Goal: Task Accomplishment & Management: Manage account settings

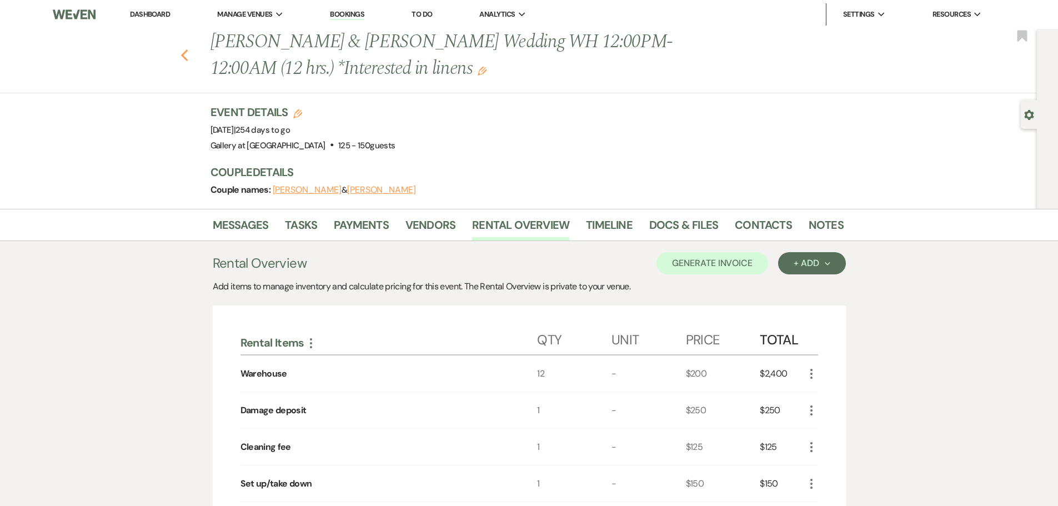
click at [188, 56] on icon "Previous" at bounding box center [185, 55] width 8 height 13
select select "8"
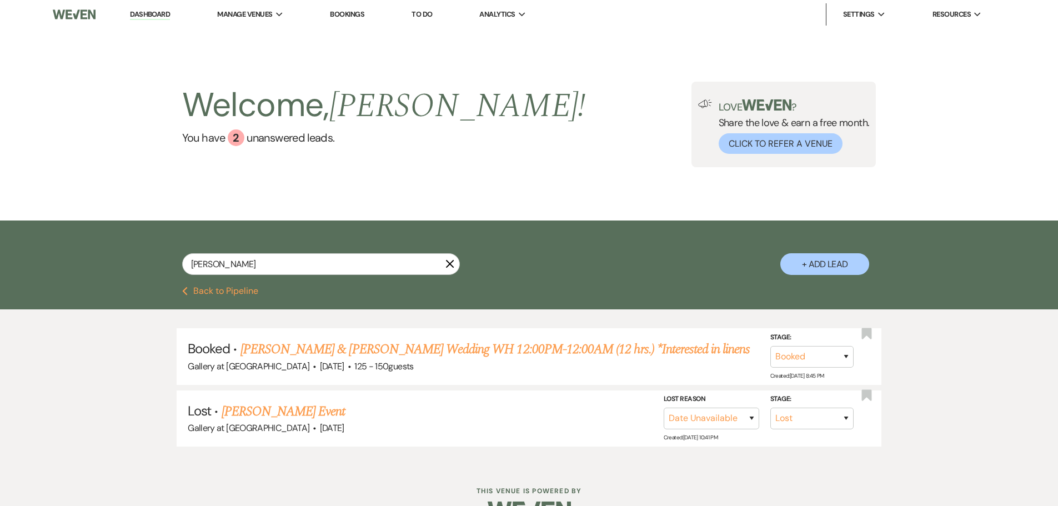
click at [448, 262] on use "button" at bounding box center [450, 264] width 8 height 8
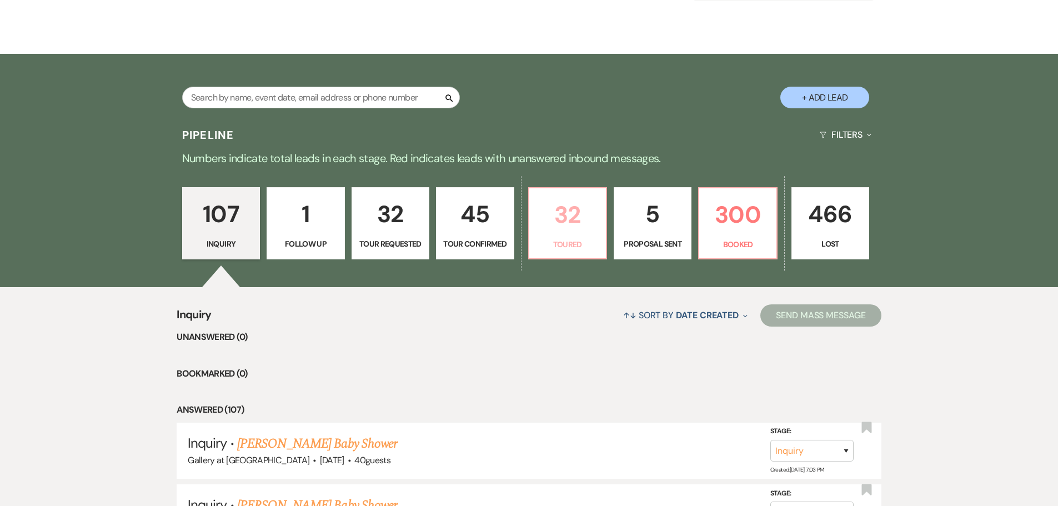
click at [568, 198] on p "32" at bounding box center [567, 214] width 63 height 37
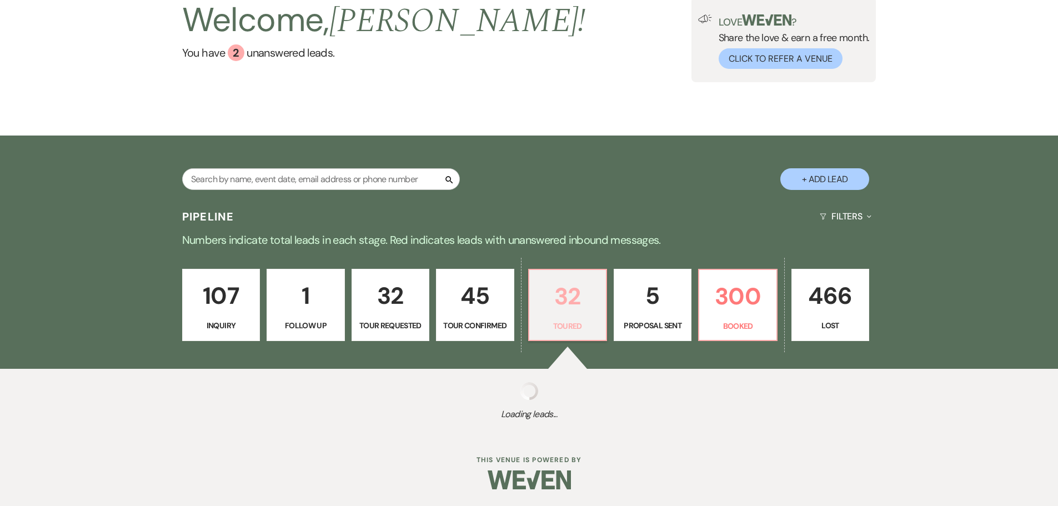
select select "5"
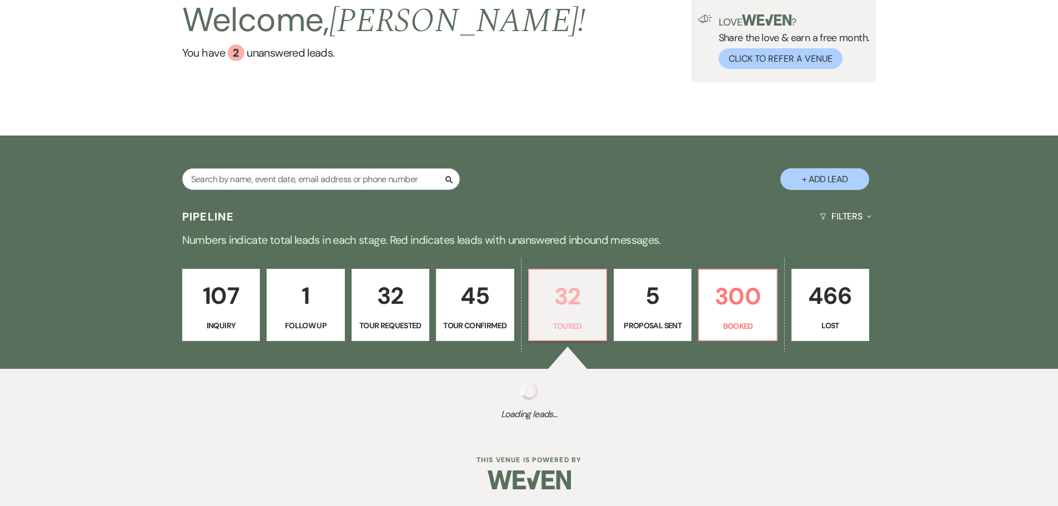
select select "5"
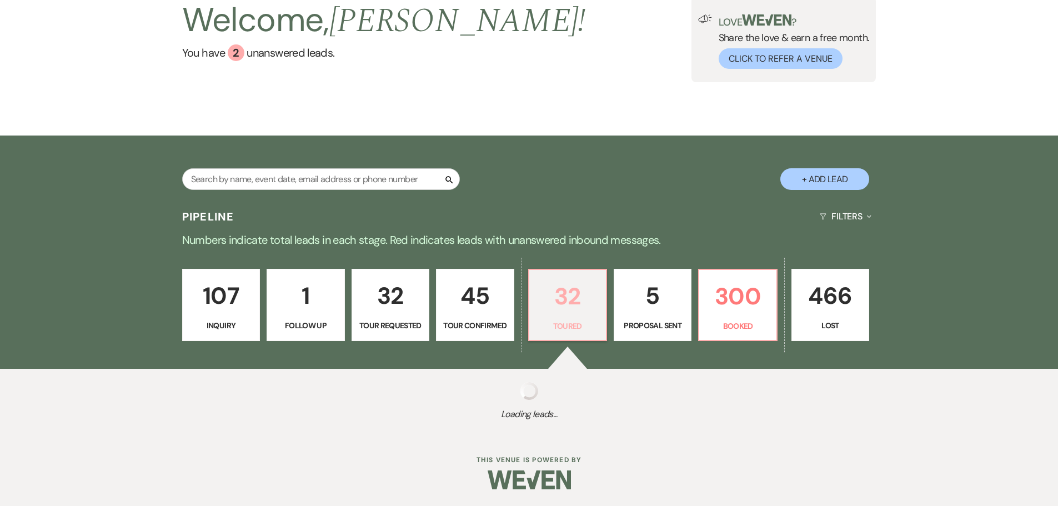
select select "5"
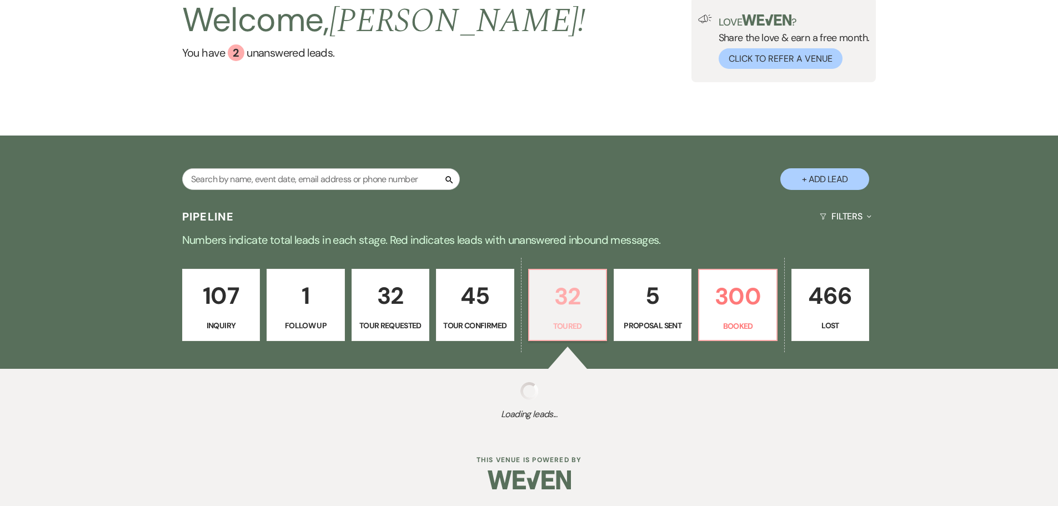
select select "5"
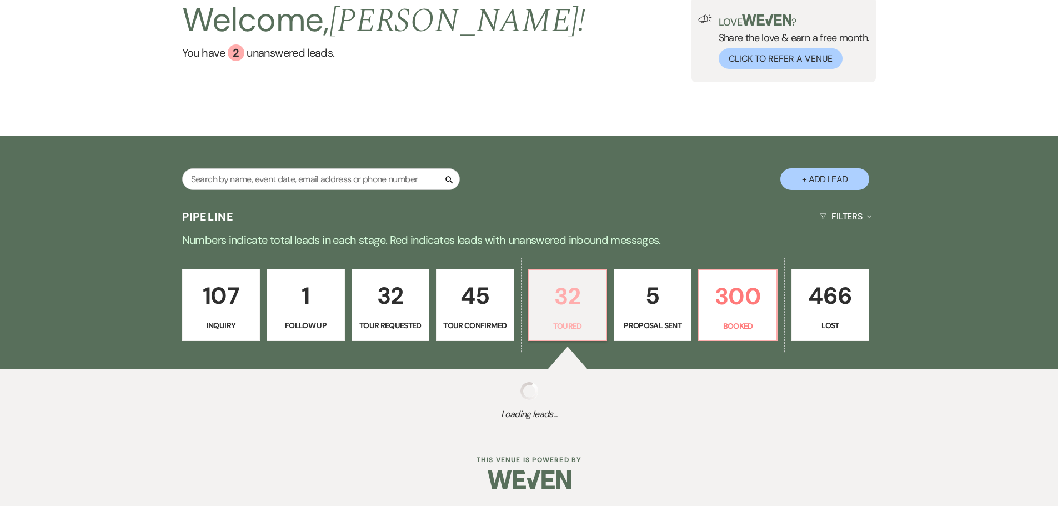
select select "5"
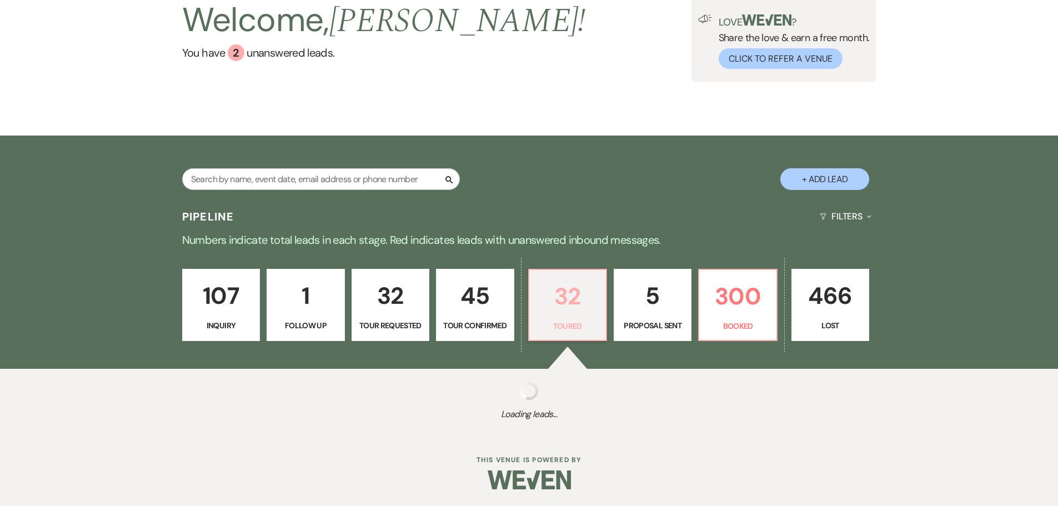
select select "5"
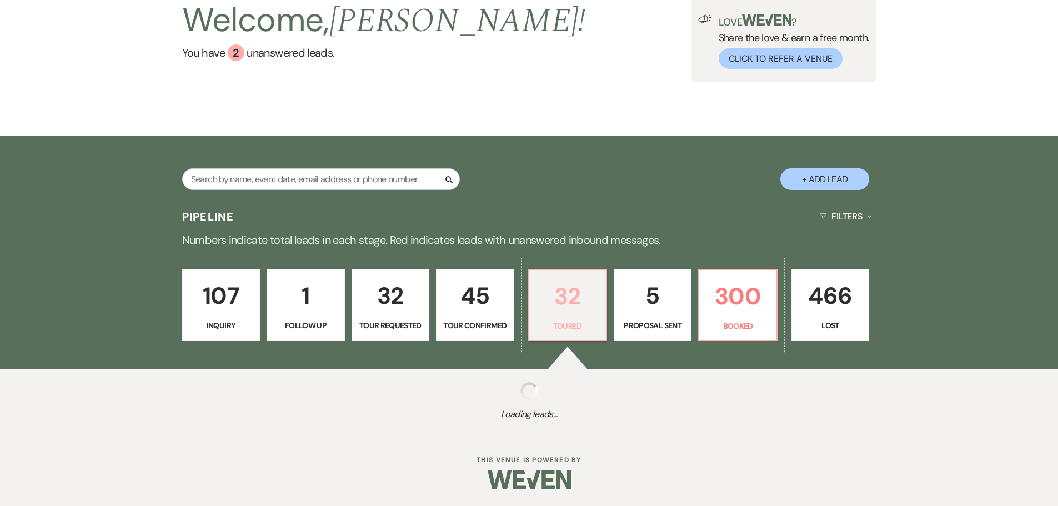
select select "5"
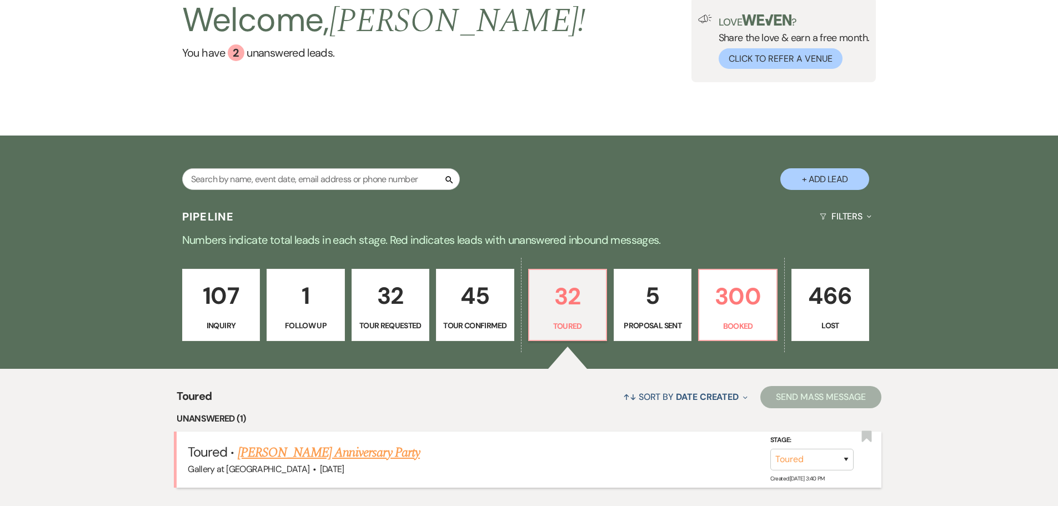
scroll to position [167, 0]
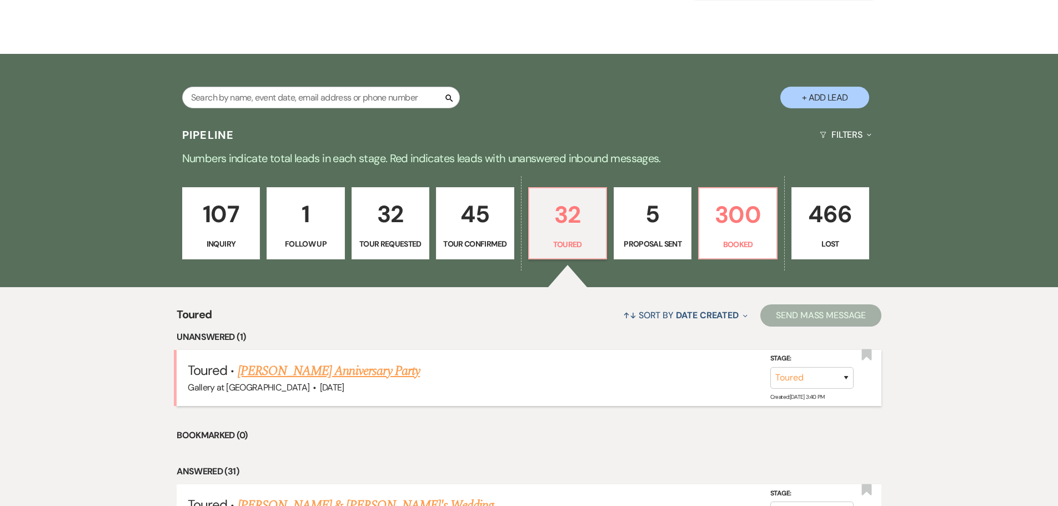
click at [277, 370] on link "[PERSON_NAME] Anniversary Party" at bounding box center [329, 371] width 182 height 20
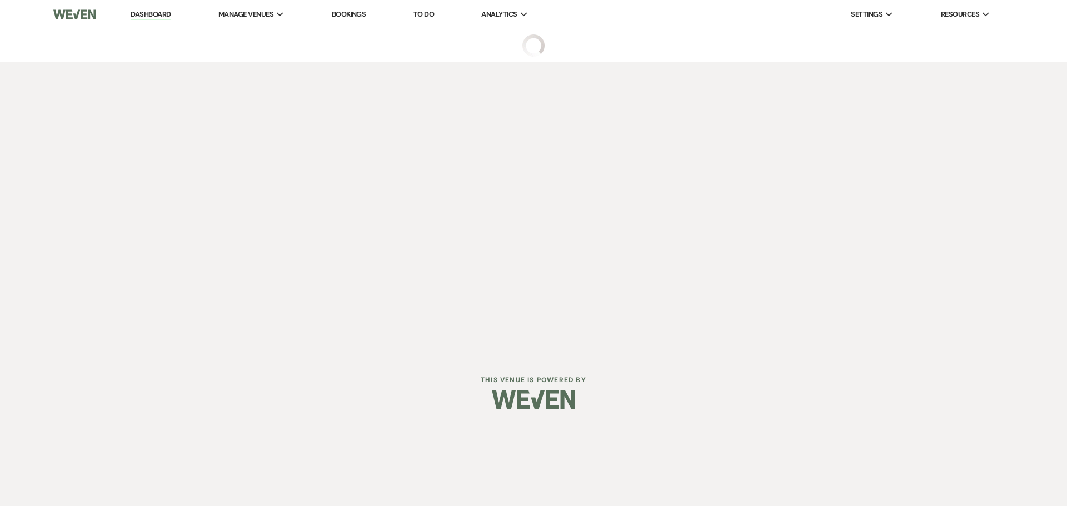
select select "5"
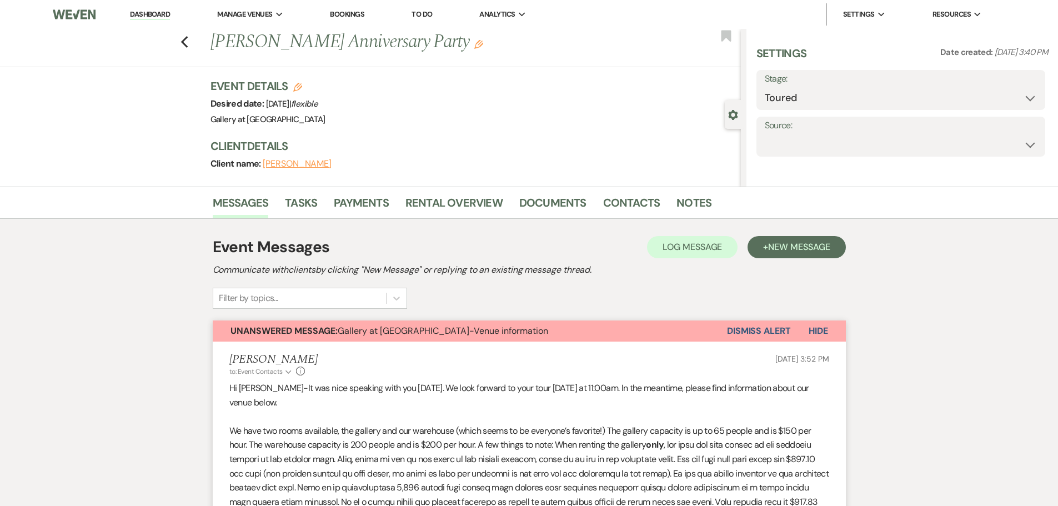
select select "17"
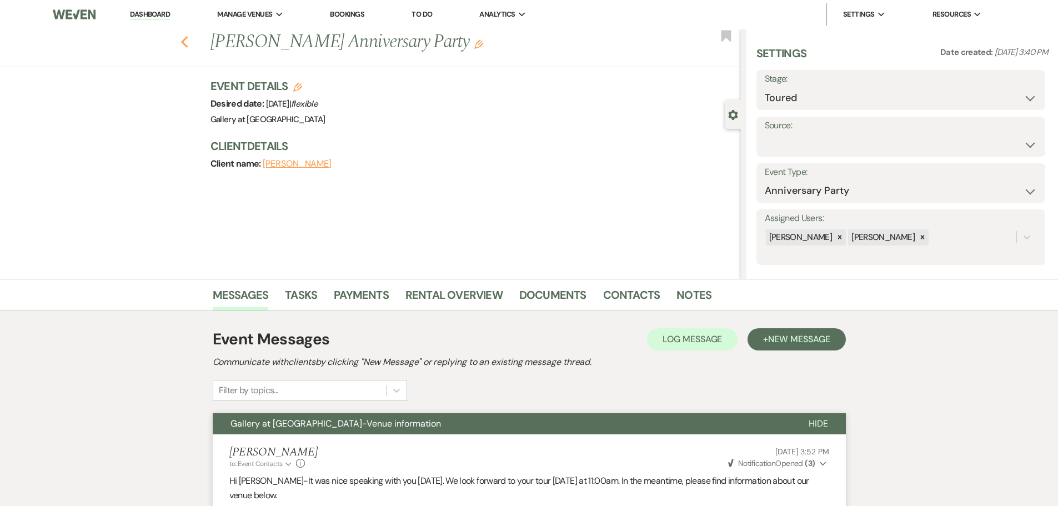
click at [188, 42] on icon "Previous" at bounding box center [185, 42] width 8 height 13
select select "5"
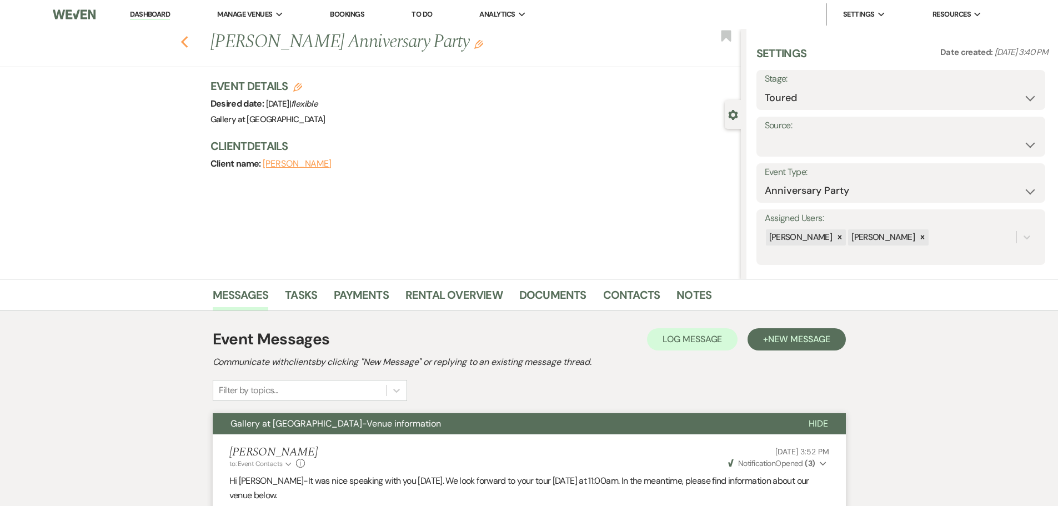
select select "5"
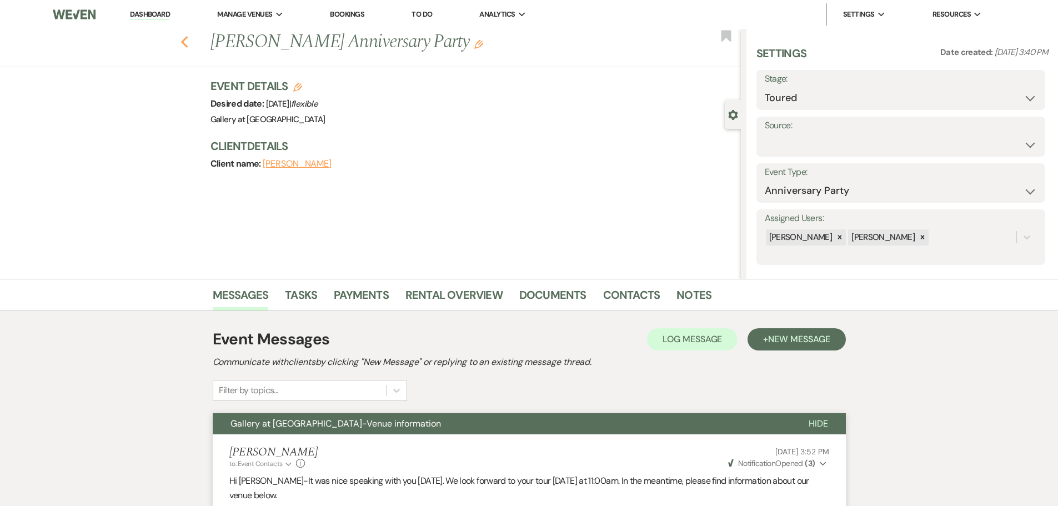
select select "5"
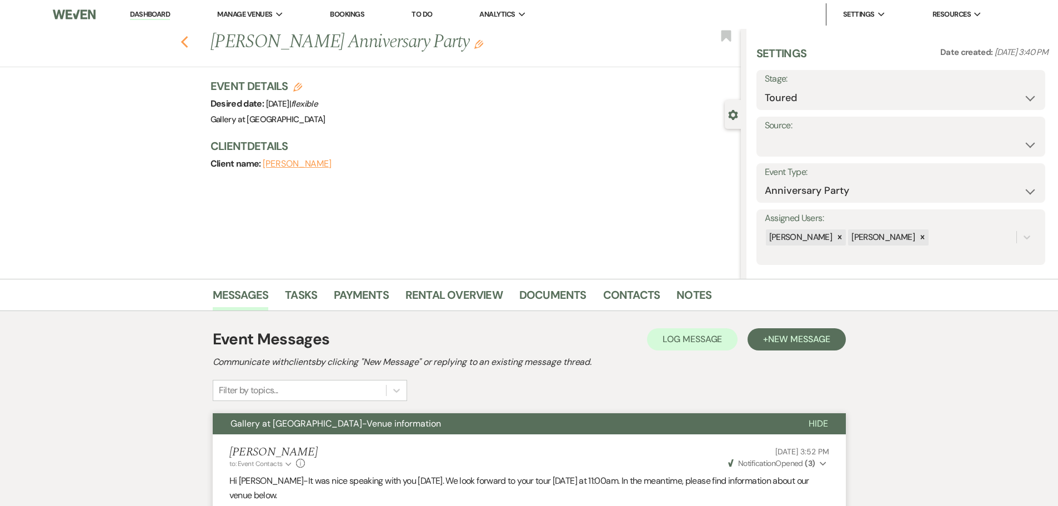
select select "5"
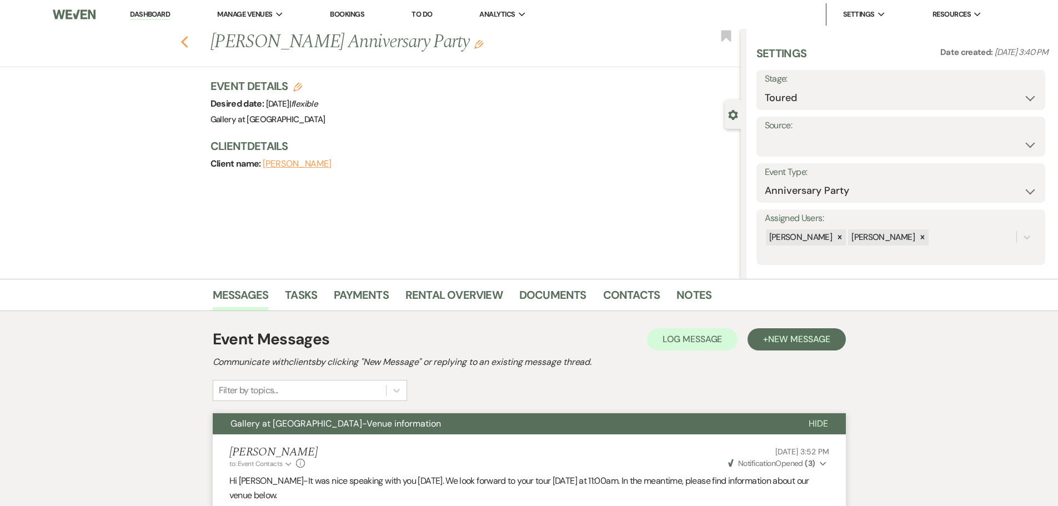
select select "5"
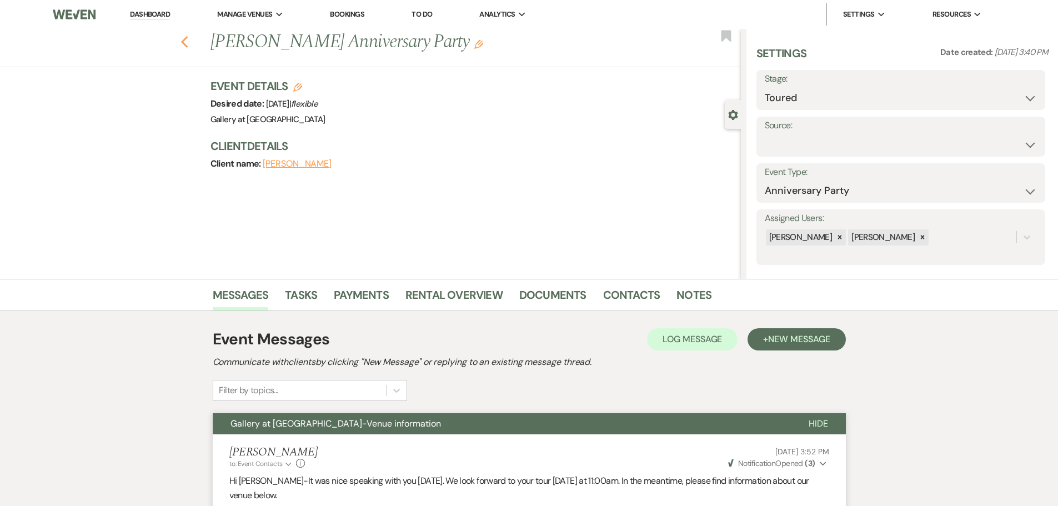
select select "5"
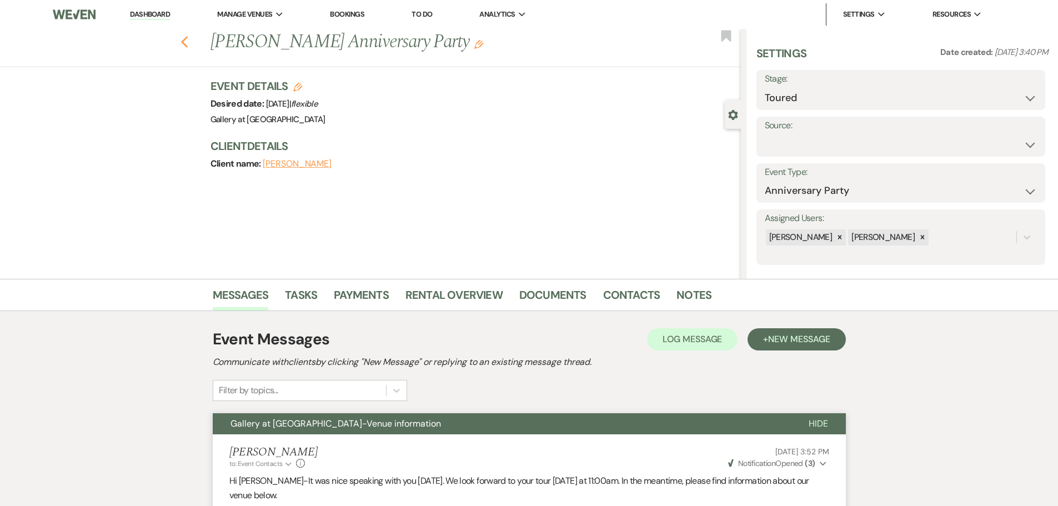
select select "5"
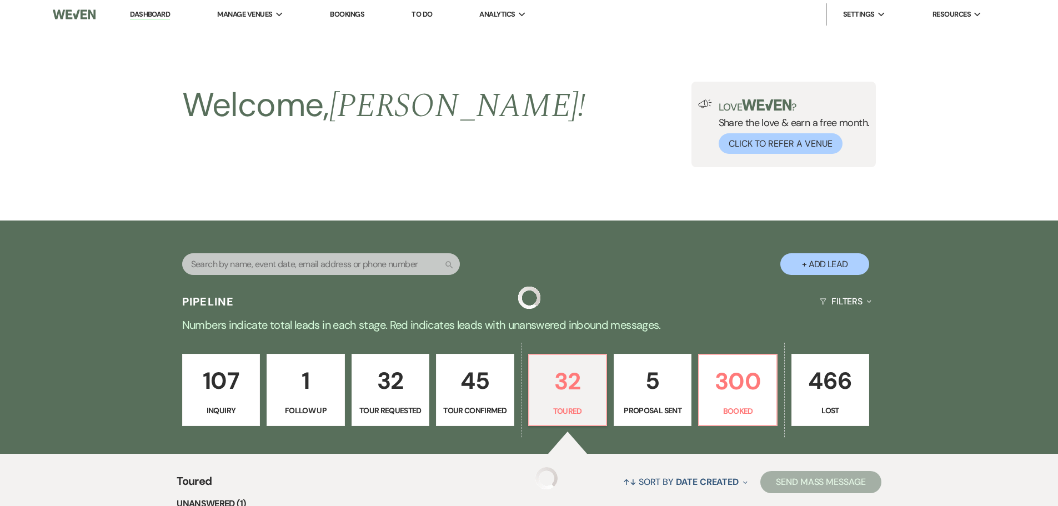
scroll to position [167, 0]
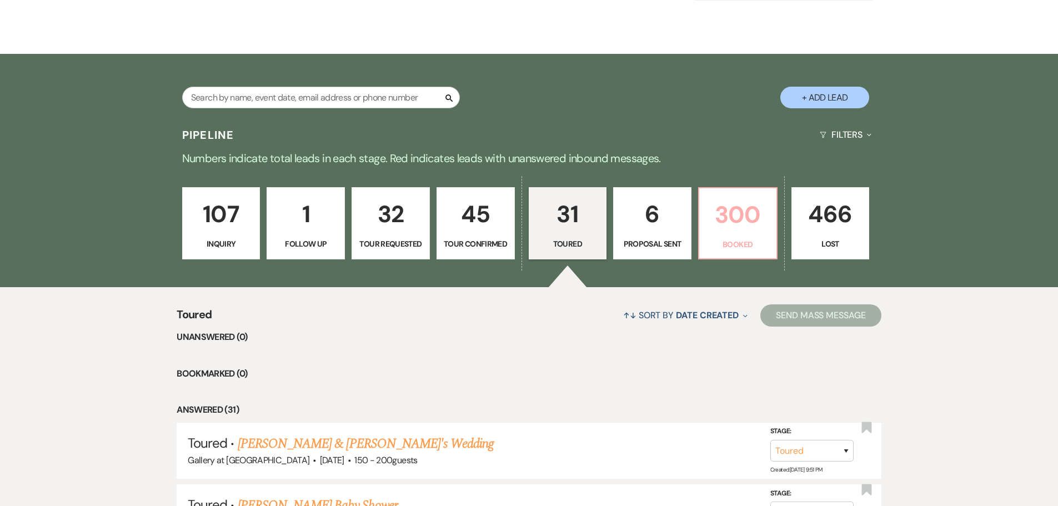
click at [742, 233] on p "300" at bounding box center [738, 214] width 64 height 37
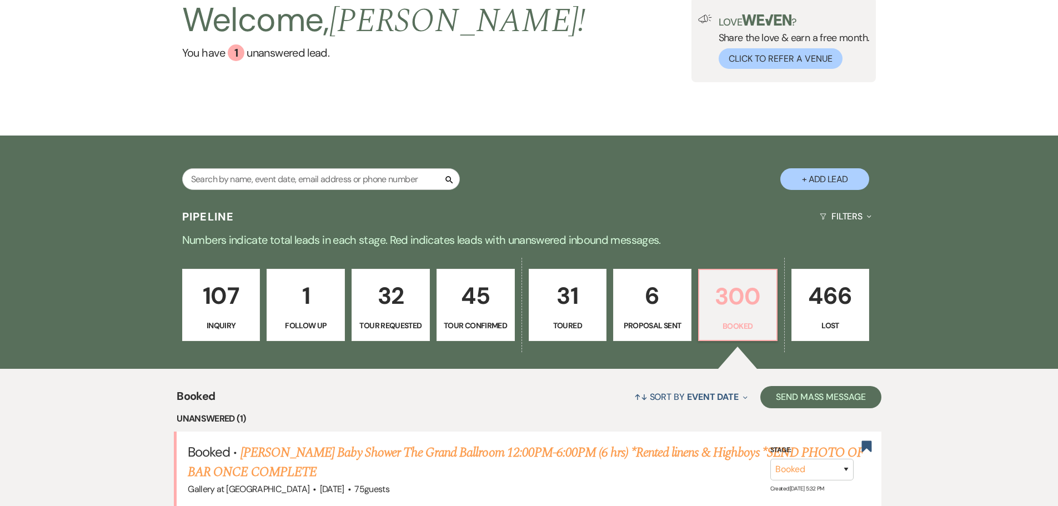
scroll to position [167, 0]
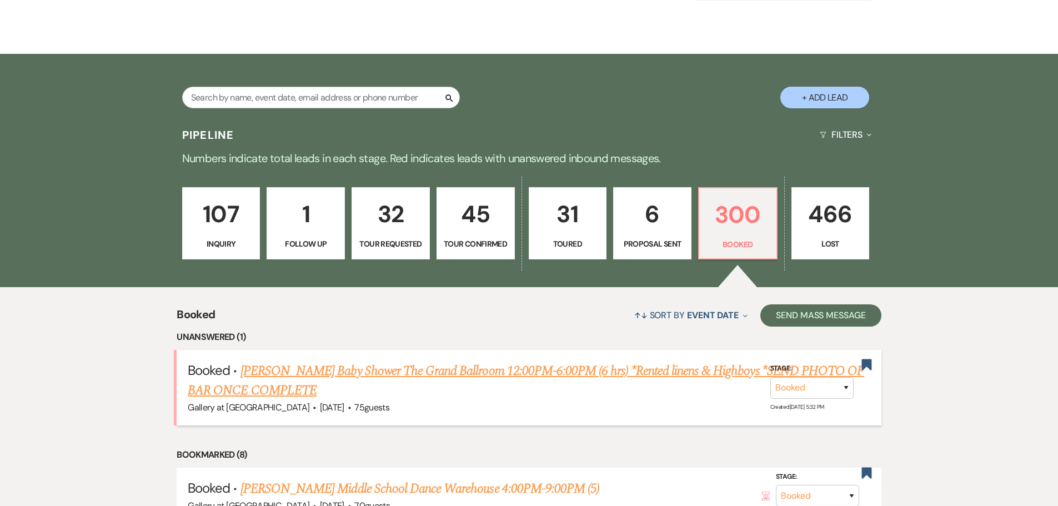
click at [284, 384] on link "[PERSON_NAME] Baby Shower The Grand Ballroom 12:00PM-6:00PM (6 hrs) *Rented lin…" at bounding box center [526, 381] width 677 height 40
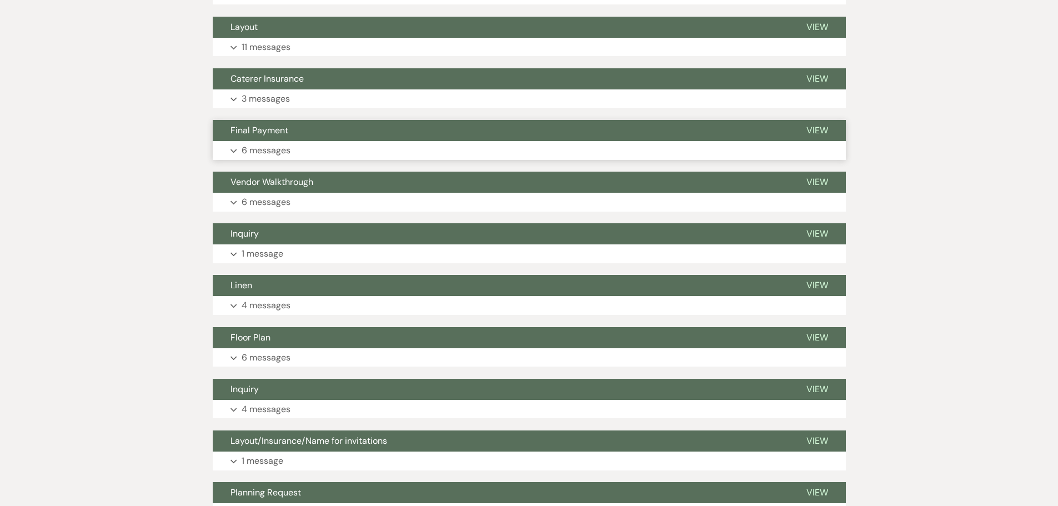
scroll to position [1000, 0]
click at [296, 299] on button "Expand 4 messages" at bounding box center [529, 305] width 633 height 19
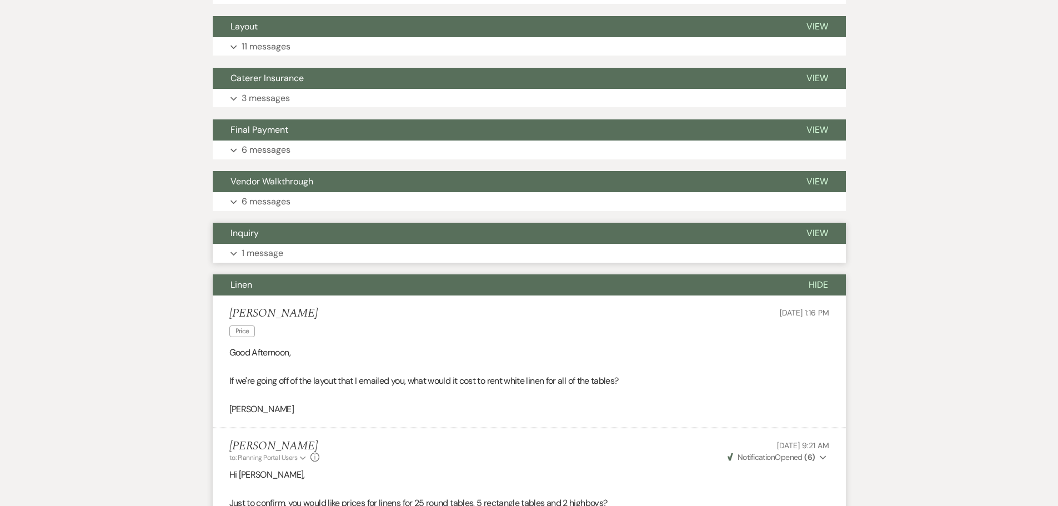
click at [361, 260] on button "Expand 1 message" at bounding box center [529, 253] width 633 height 19
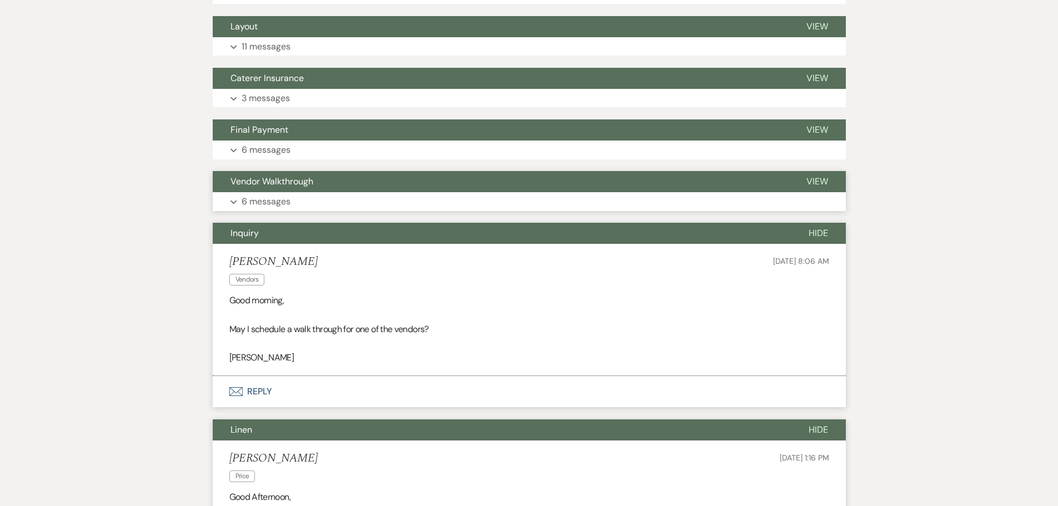
click at [289, 198] on p "6 messages" at bounding box center [266, 201] width 49 height 14
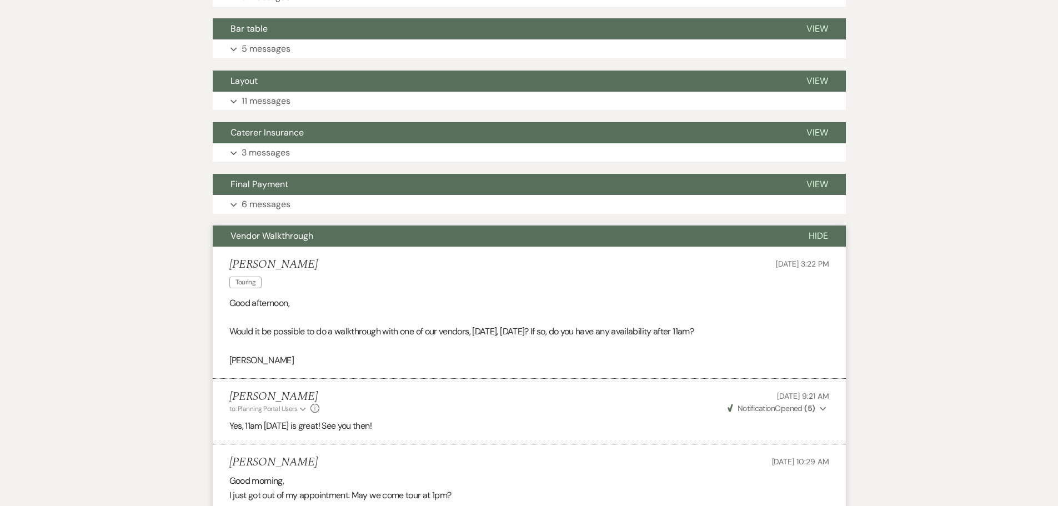
scroll to position [944, 0]
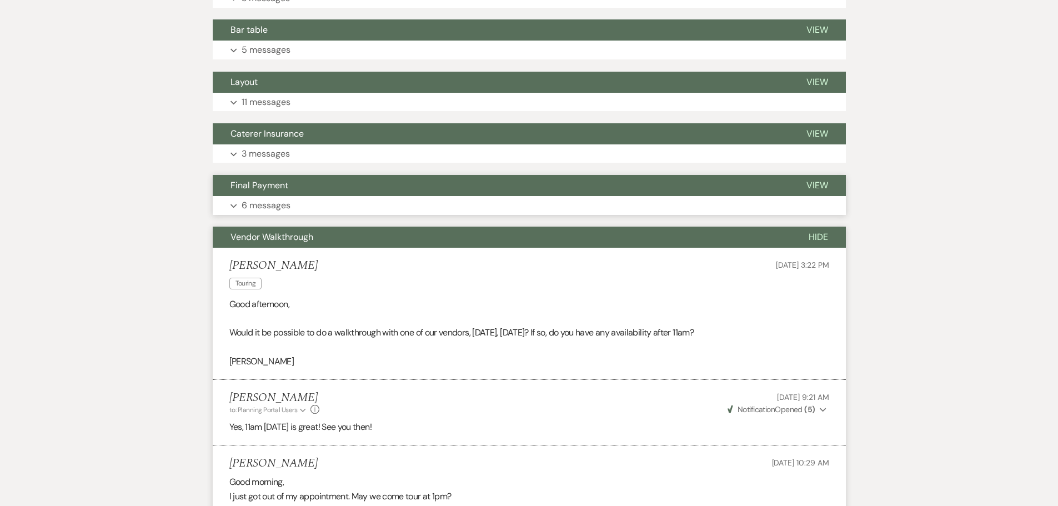
click at [303, 213] on button "Expand 6 messages" at bounding box center [529, 205] width 633 height 19
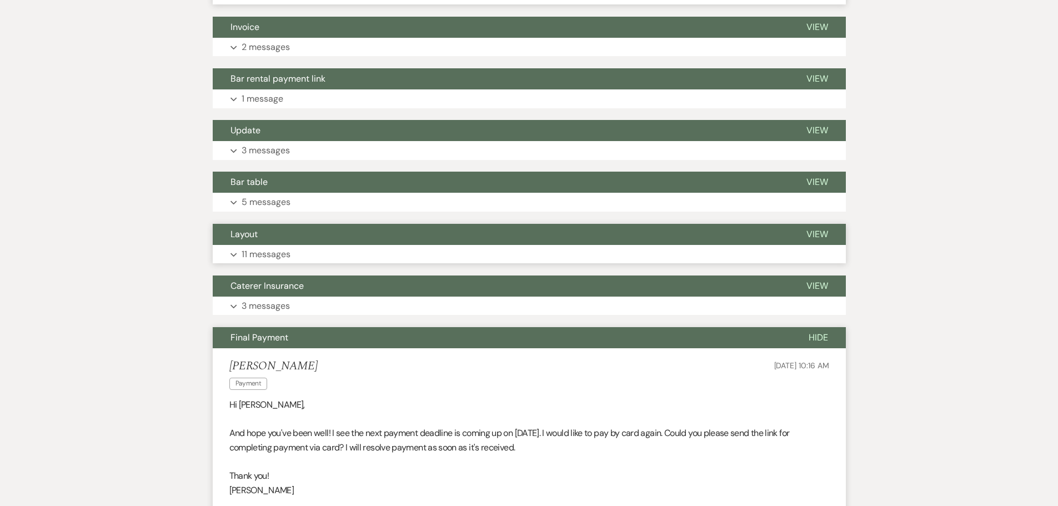
scroll to position [778, 0]
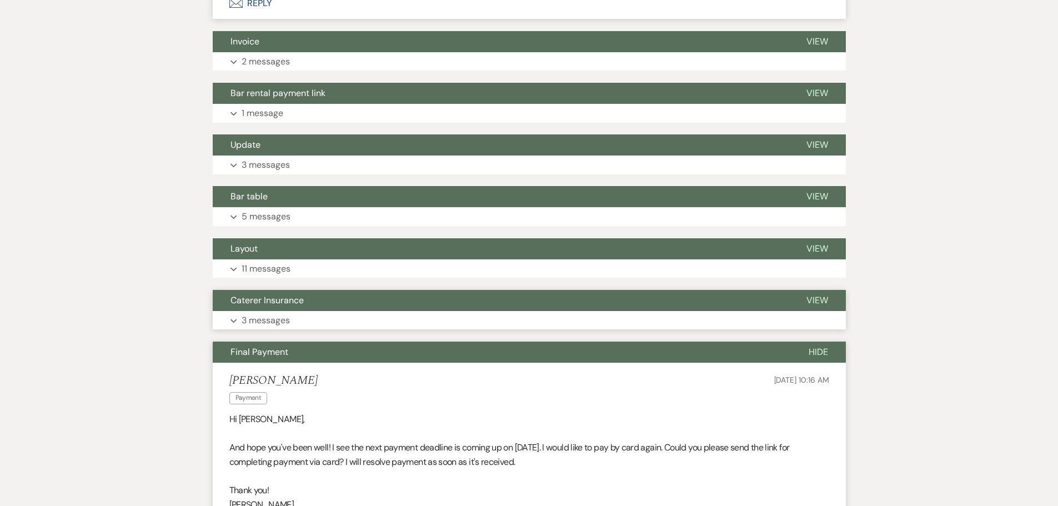
click at [286, 321] on p "3 messages" at bounding box center [266, 320] width 48 height 14
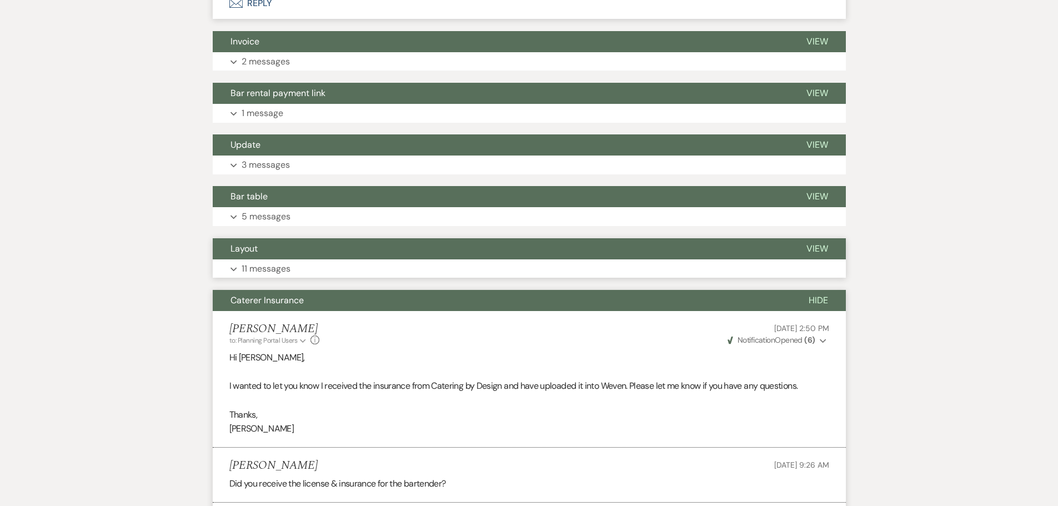
click at [302, 266] on button "Expand 11 messages" at bounding box center [529, 268] width 633 height 19
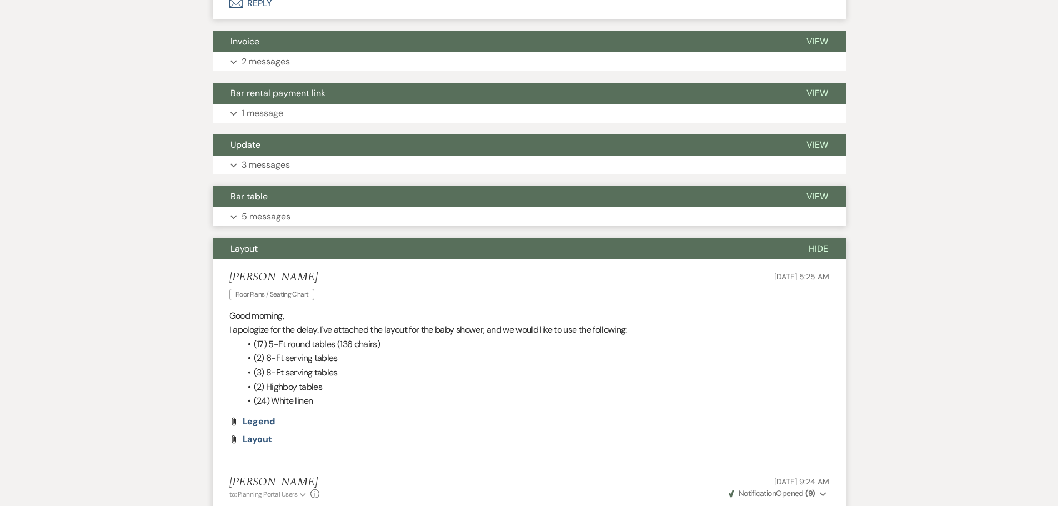
click at [274, 208] on button "Expand 5 messages" at bounding box center [529, 216] width 633 height 19
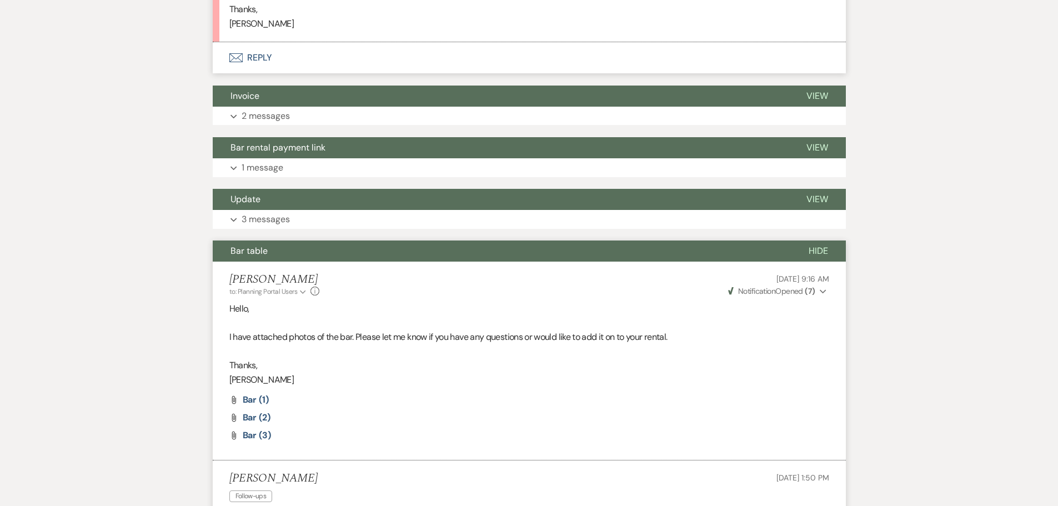
scroll to position [723, 0]
click at [339, 227] on button "Expand 3 messages" at bounding box center [529, 220] width 633 height 19
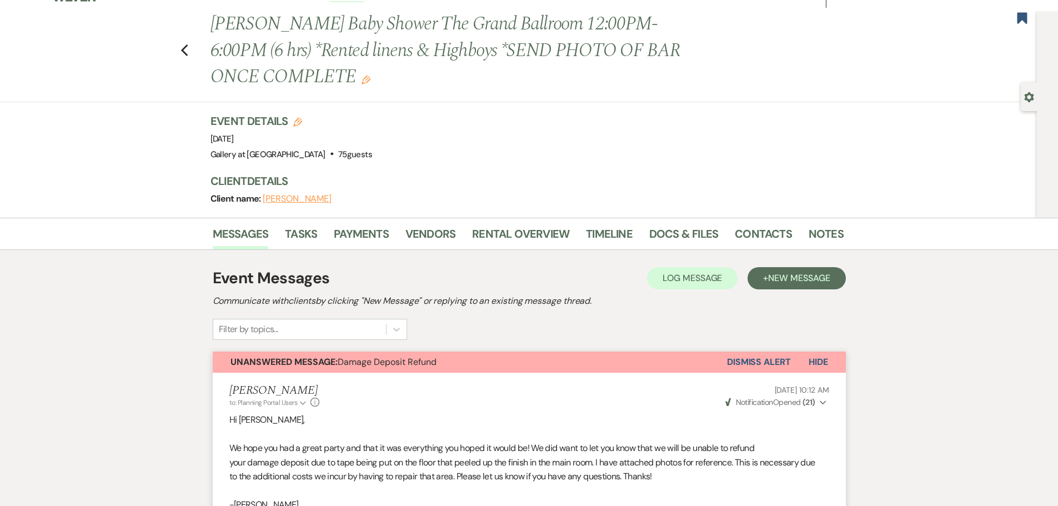
scroll to position [0, 0]
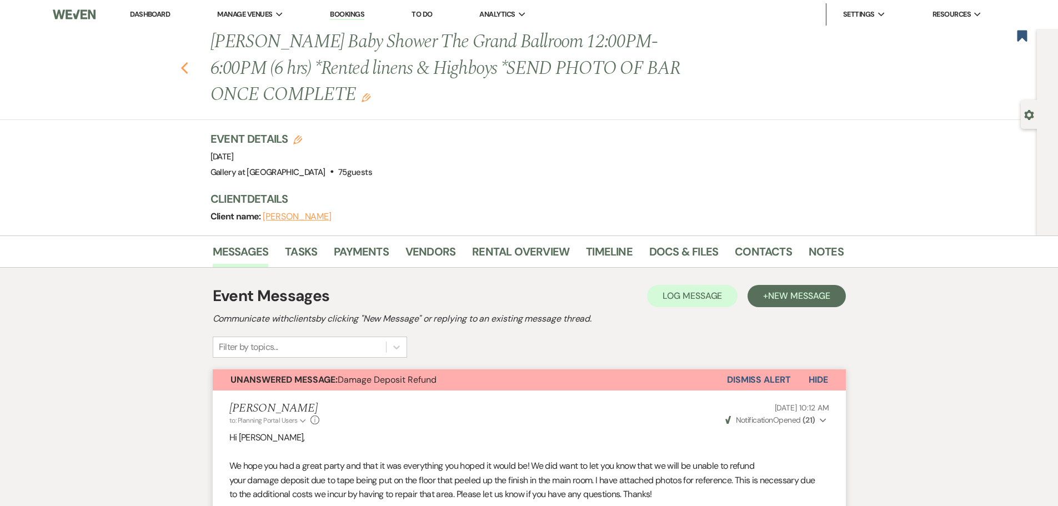
click at [188, 71] on use "button" at bounding box center [184, 68] width 7 height 12
